Goal: Navigation & Orientation: Find specific page/section

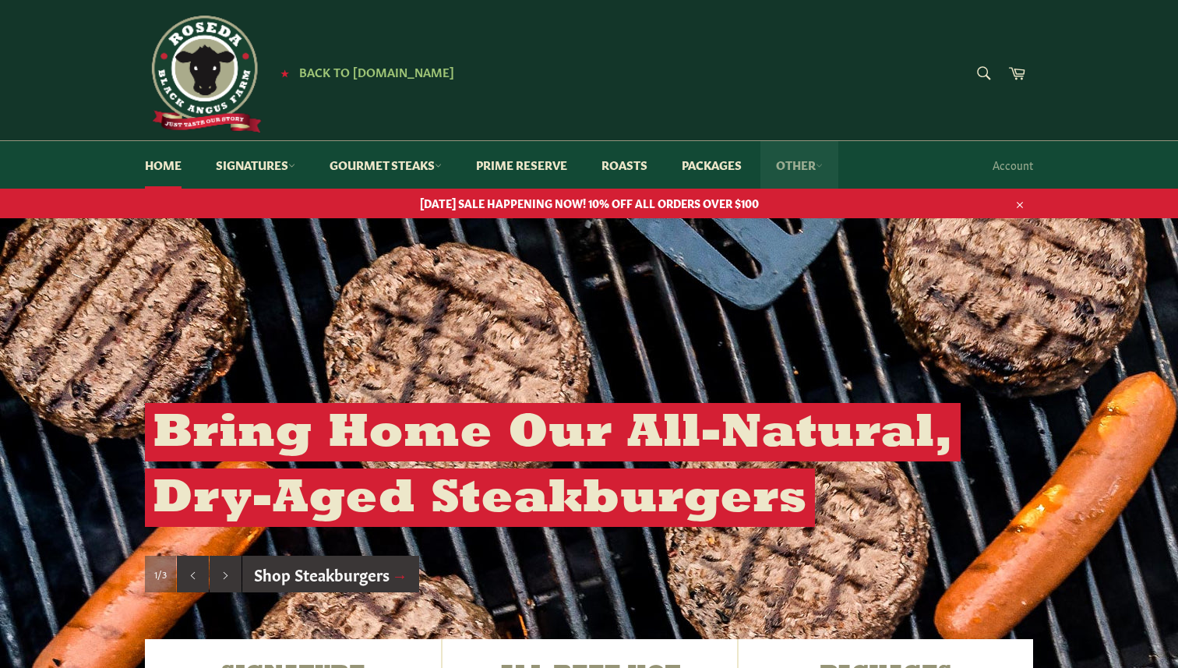
click at [802, 170] on link "Other" at bounding box center [799, 165] width 78 height 48
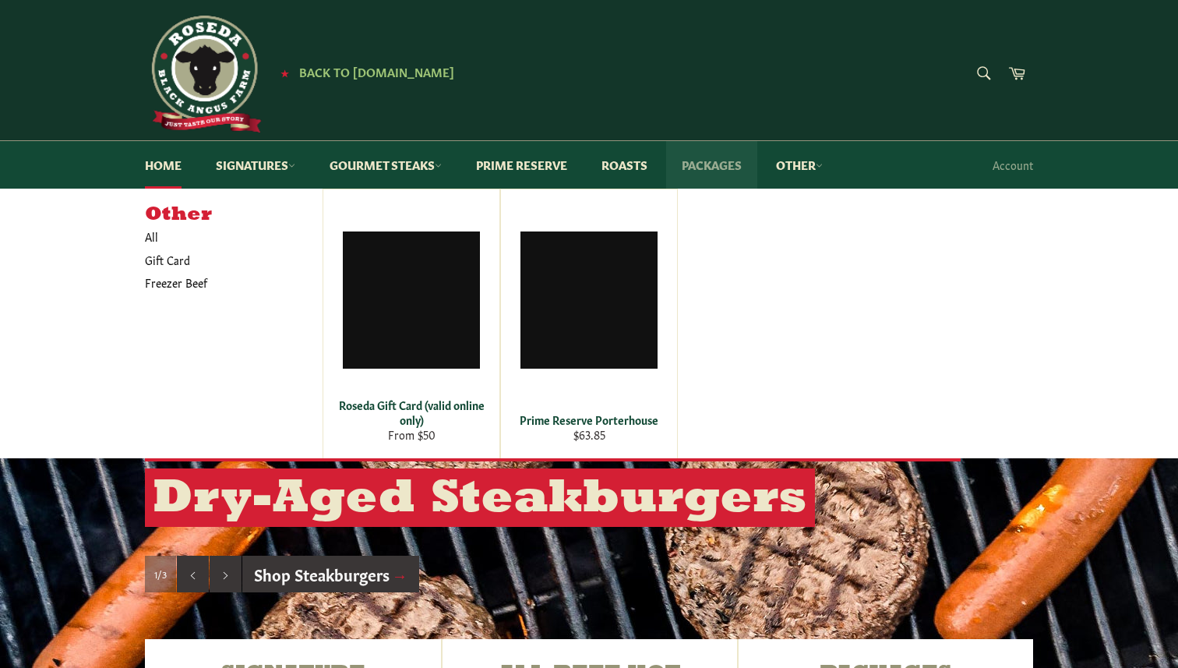
click at [757, 167] on link "Packages" at bounding box center [711, 165] width 91 height 48
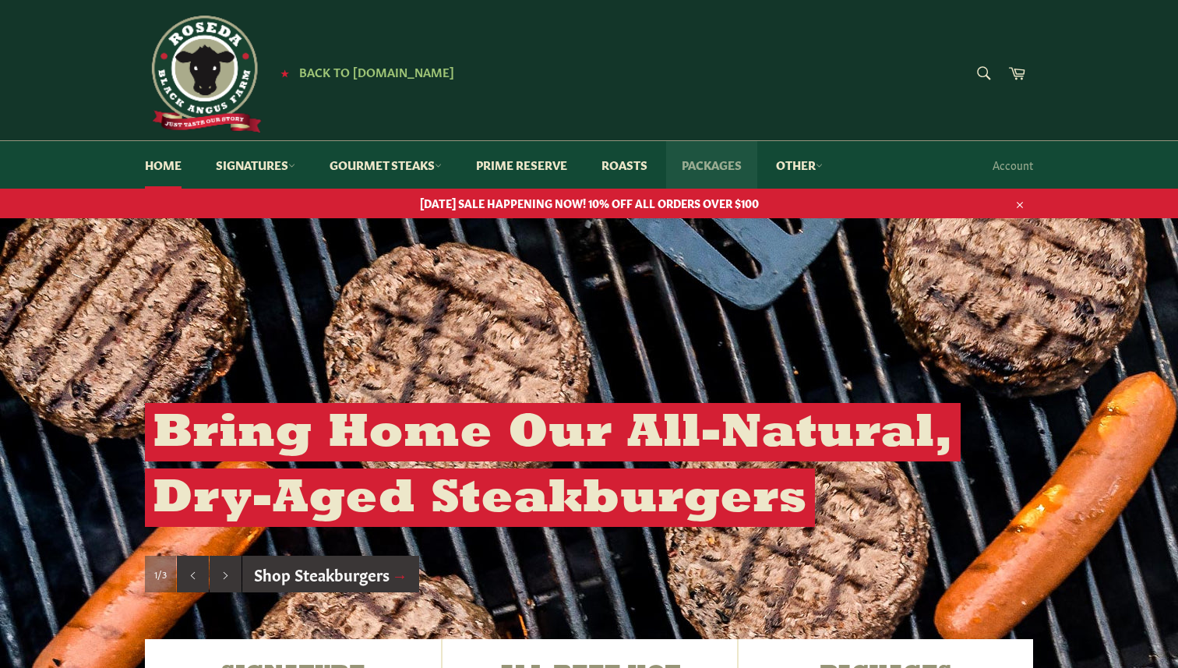
click at [757, 167] on link "Packages" at bounding box center [711, 165] width 91 height 48
click at [728, 165] on link "Packages" at bounding box center [711, 165] width 91 height 48
click at [696, 206] on span "[DATE] SALE HAPPENING NOW! 10% OFF ALL ORDERS OVER $100" at bounding box center [588, 203] width 919 height 15
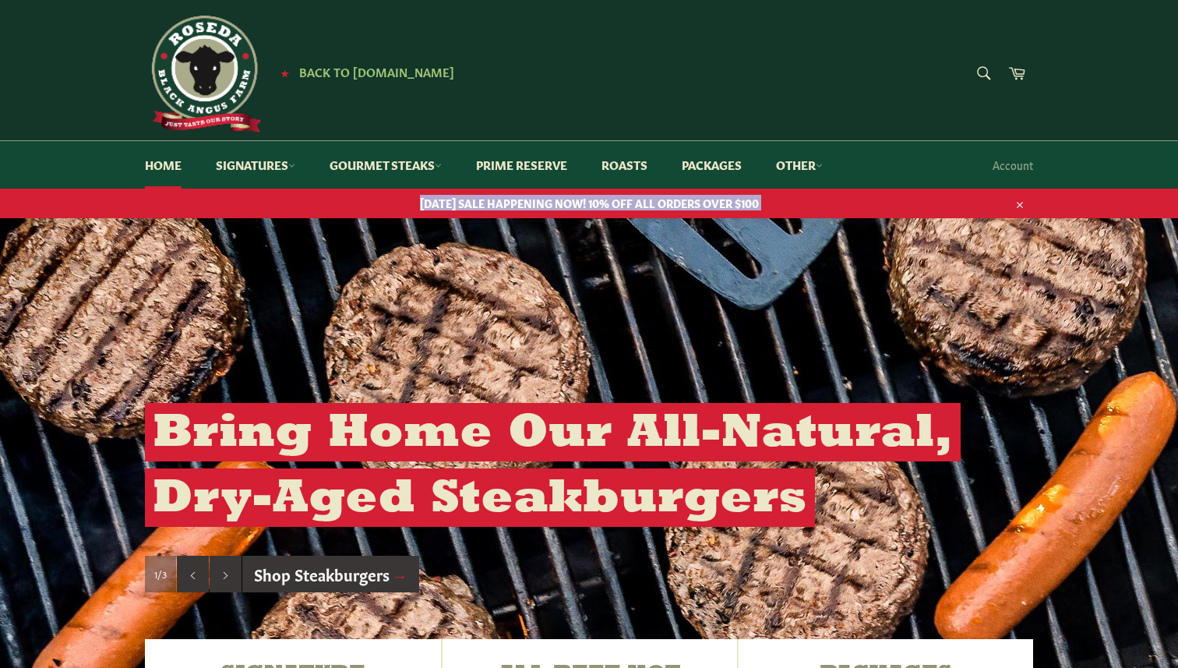
click at [696, 206] on span "[DATE] SALE HAPPENING NOW! 10% OFF ALL ORDERS OVER $100" at bounding box center [588, 203] width 919 height 15
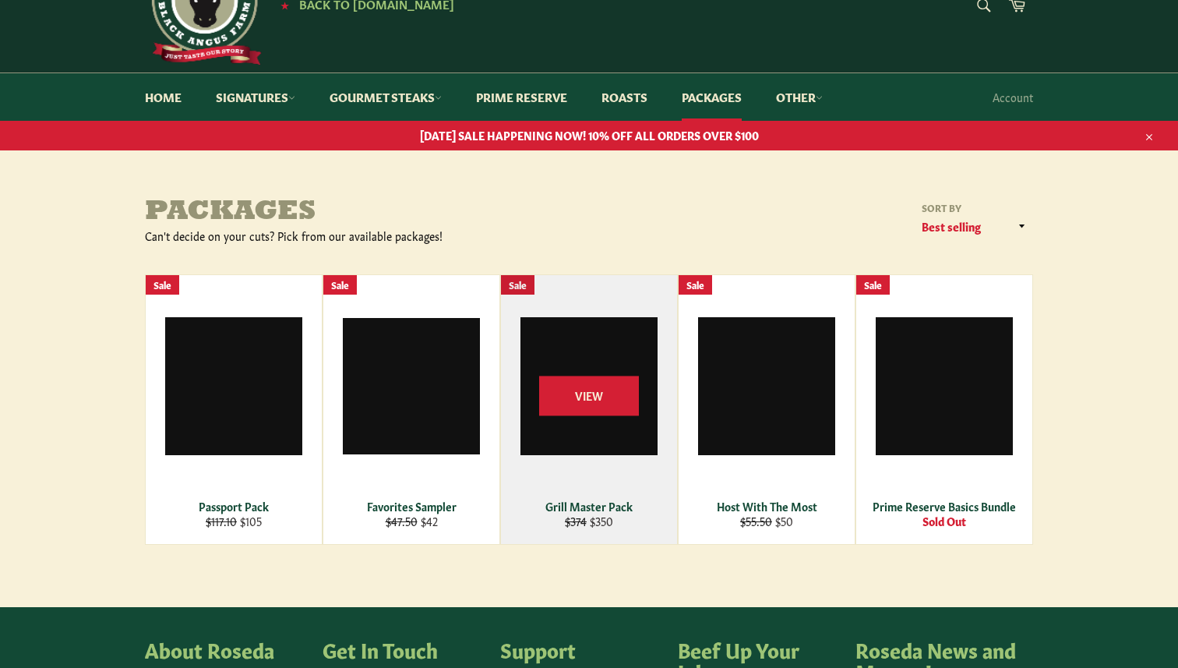
scroll to position [66, 0]
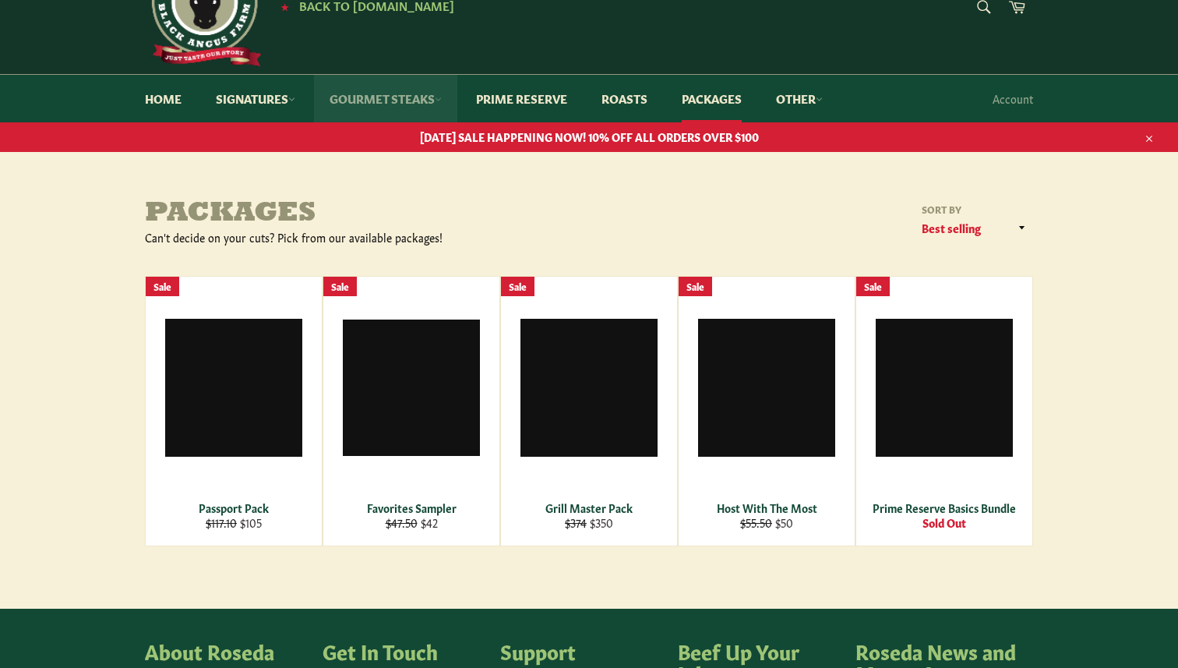
click at [385, 100] on link "Gourmet Steaks" at bounding box center [385, 99] width 143 height 48
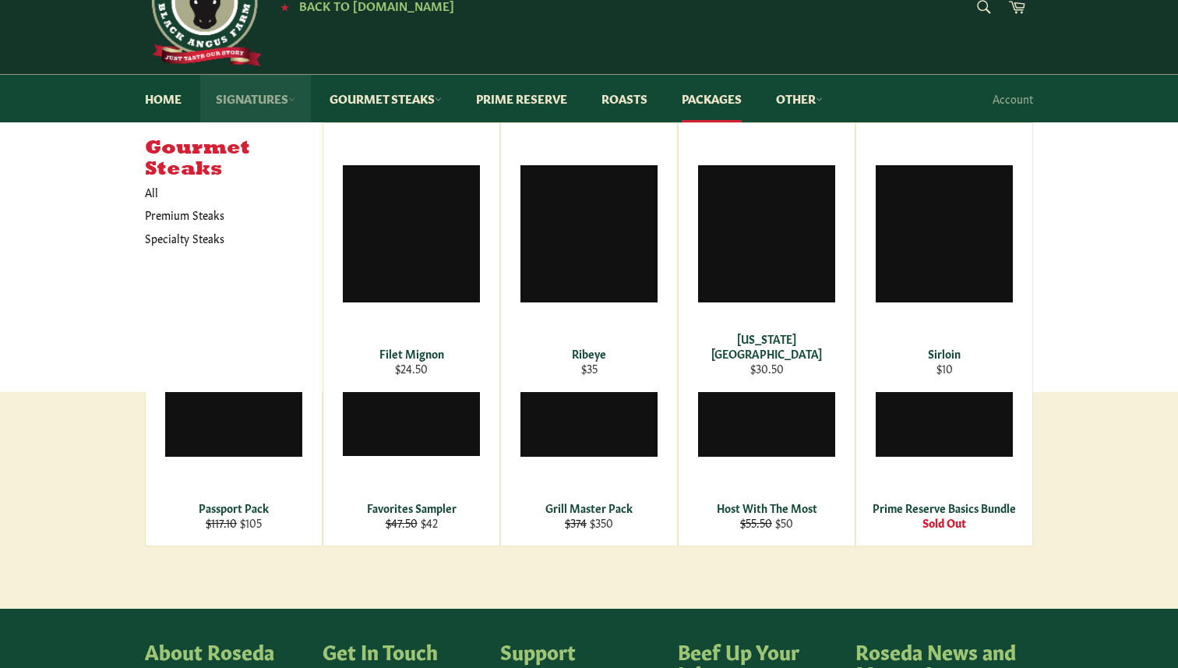
click at [227, 107] on link "Signatures" at bounding box center [255, 99] width 111 height 48
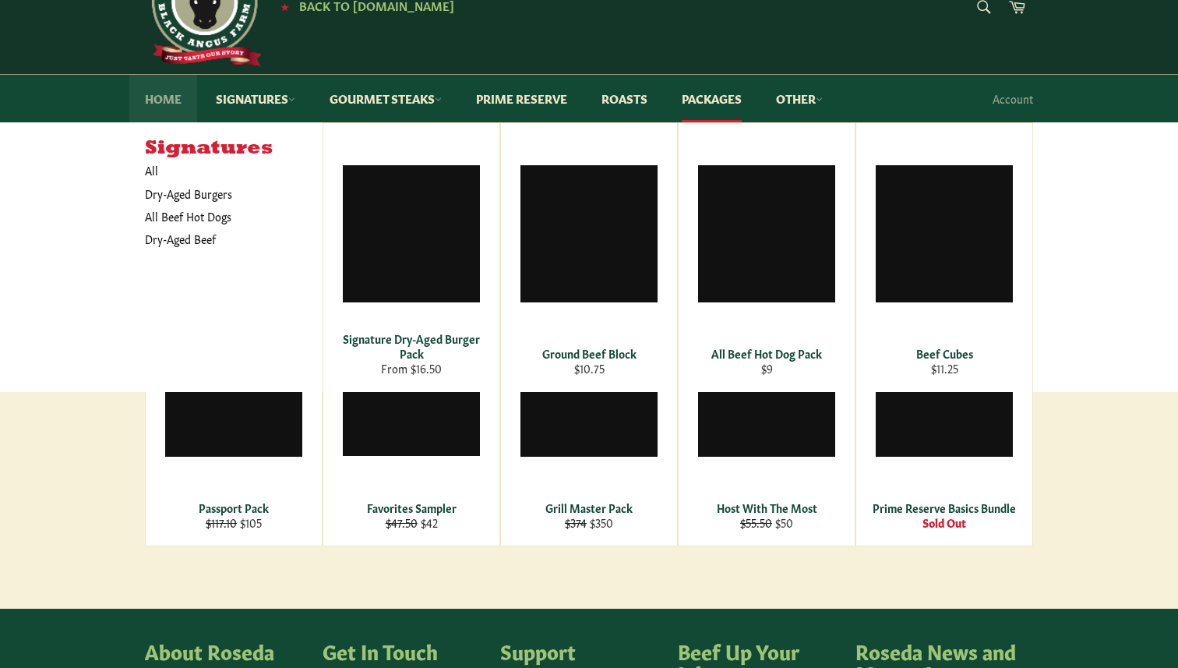
click at [178, 104] on link "Home" at bounding box center [163, 99] width 68 height 48
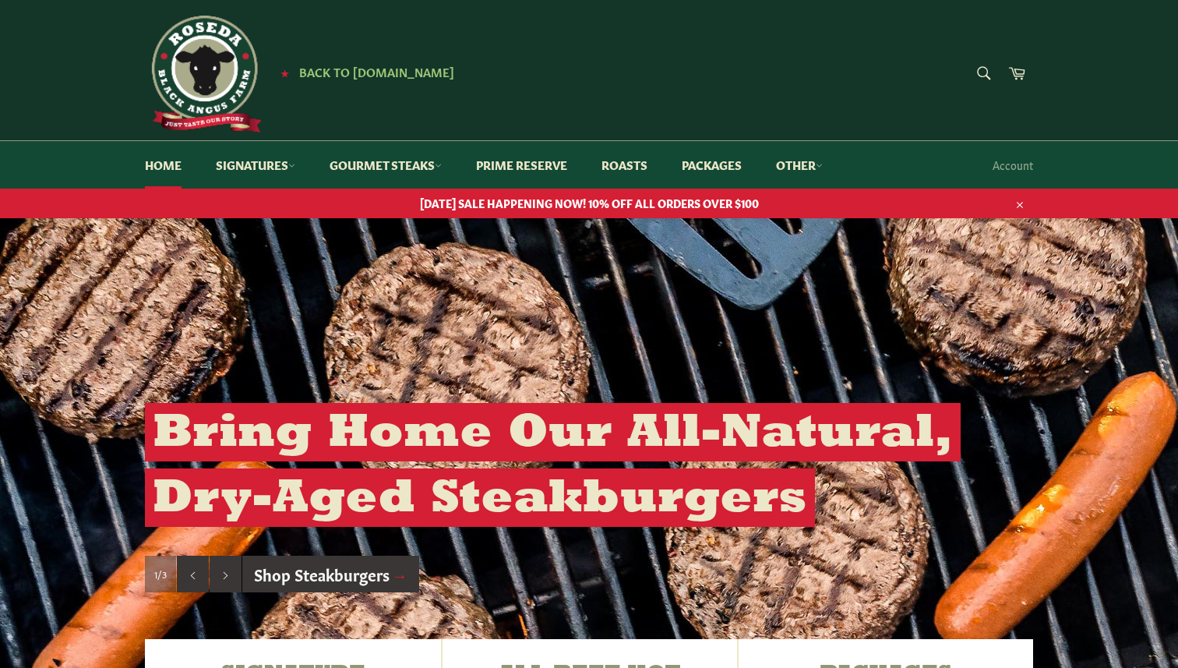
scroll to position [1, 0]
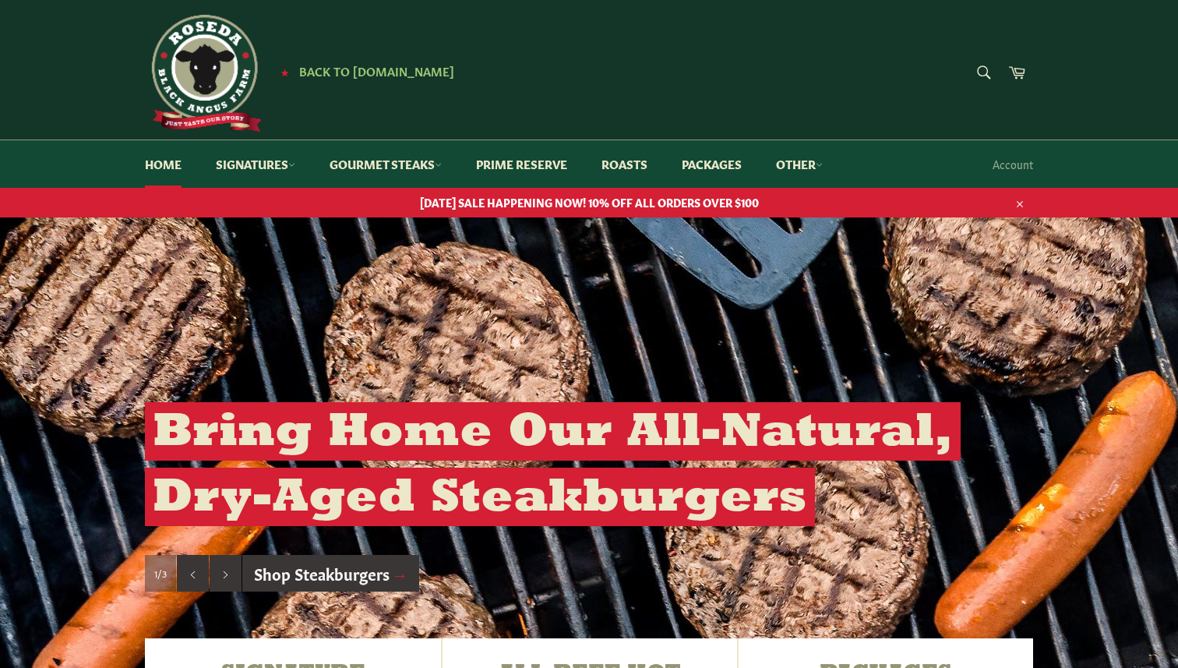
click at [188, 65] on img at bounding box center [203, 73] width 117 height 117
click at [333, 73] on span "Back to [DOMAIN_NAME]" at bounding box center [376, 70] width 155 height 16
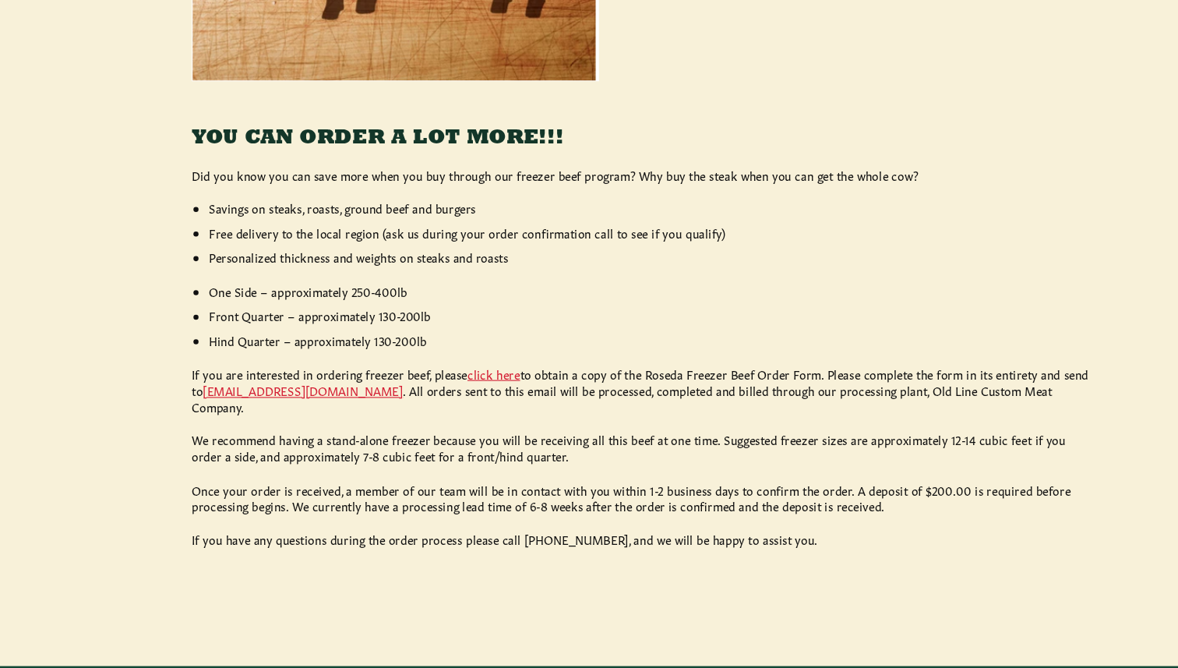
scroll to position [590, 0]
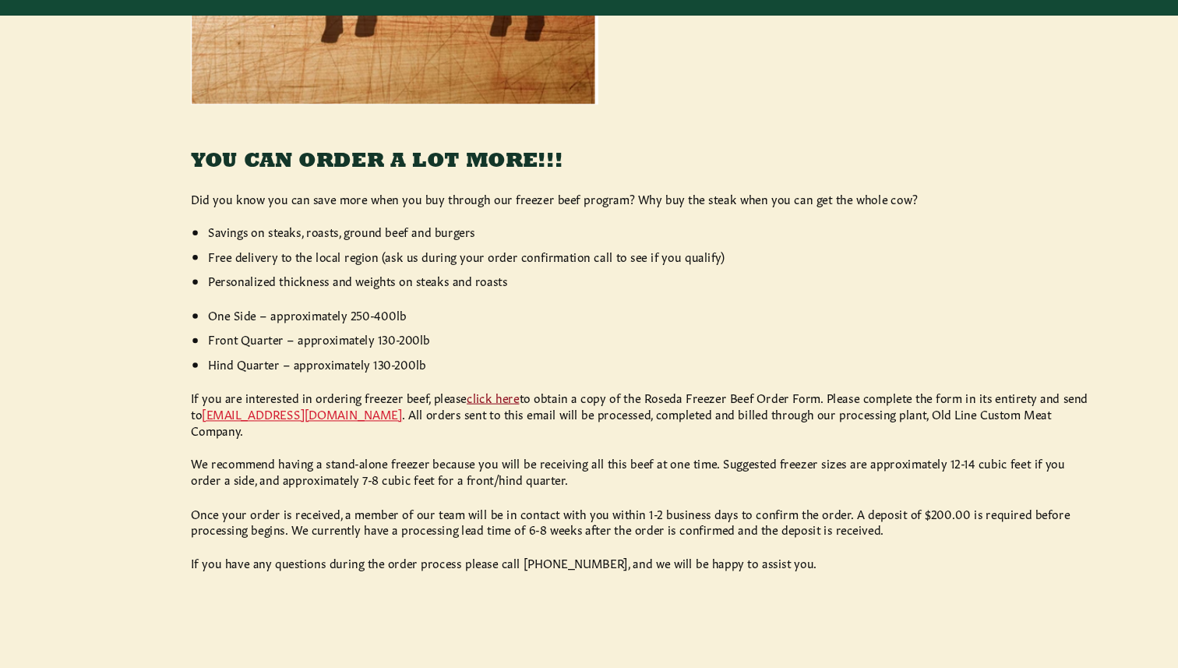
click at [466, 396] on link "click here" at bounding box center [453, 398] width 48 height 16
